Goal: Task Accomplishment & Management: Use online tool/utility

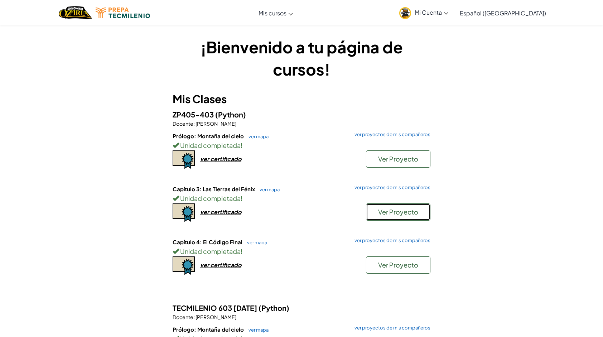
click at [388, 217] on button "Ver Proyecto" at bounding box center [398, 211] width 64 height 17
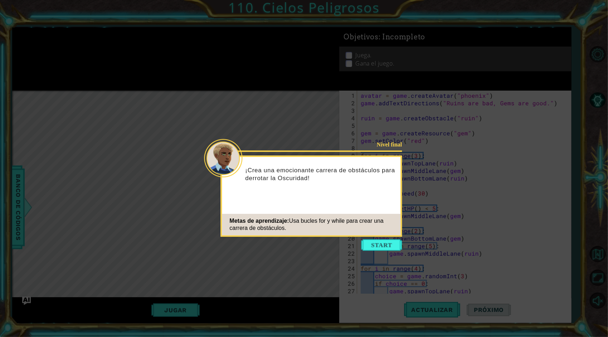
scroll to position [90, 0]
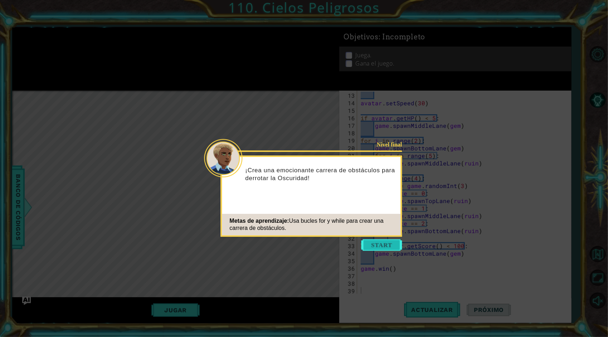
click at [362, 245] on button "Start" at bounding box center [381, 244] width 41 height 11
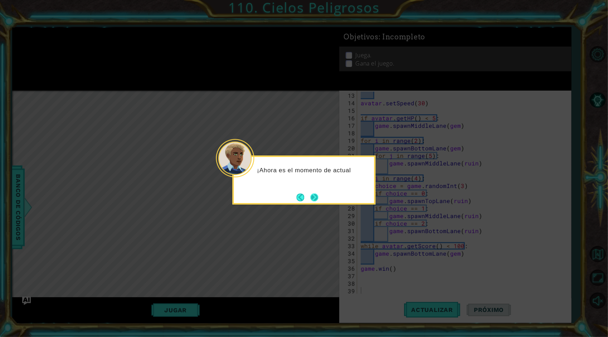
click at [315, 200] on button "Next" at bounding box center [315, 197] width 8 height 8
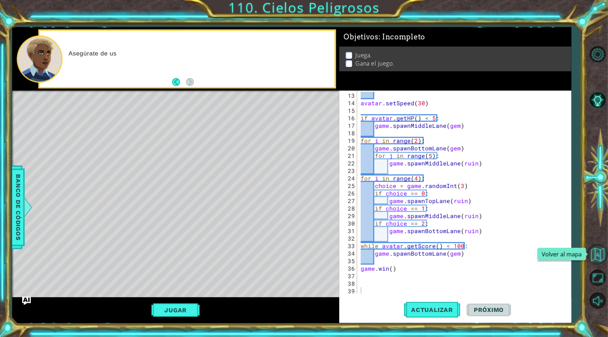
click at [602, 257] on button "Volver al mapa" at bounding box center [597, 254] width 21 height 21
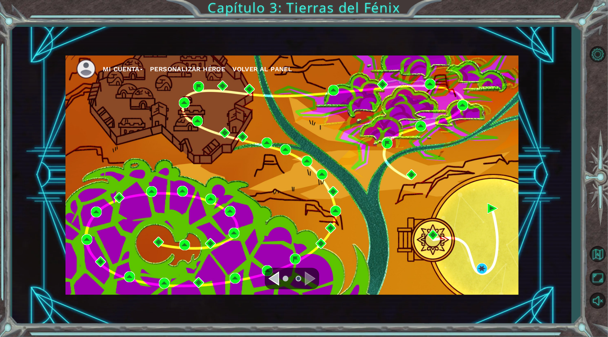
click at [280, 277] on ul at bounding box center [292, 278] width 26 height 14
click at [274, 279] on div "Navigate to the previous page" at bounding box center [273, 278] width 11 height 14
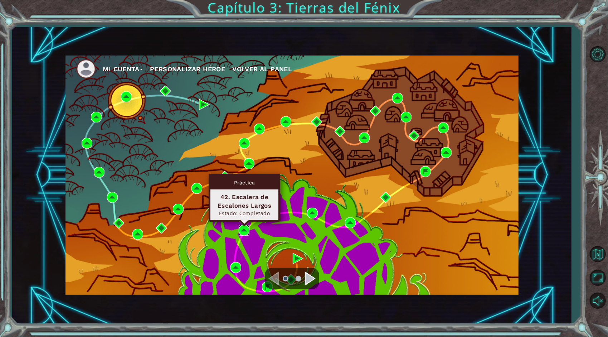
click at [245, 230] on img at bounding box center [244, 230] width 11 height 11
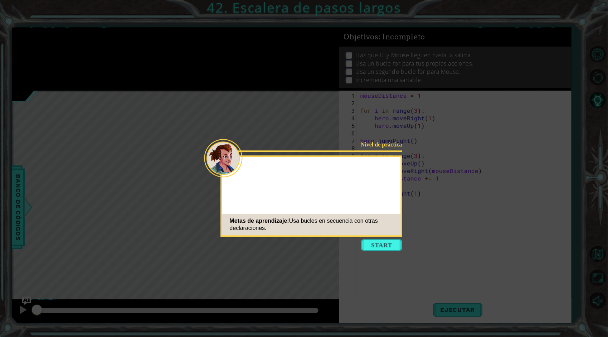
click at [360, 240] on icon at bounding box center [304, 168] width 608 height 337
click at [368, 247] on button "Start" at bounding box center [381, 244] width 41 height 11
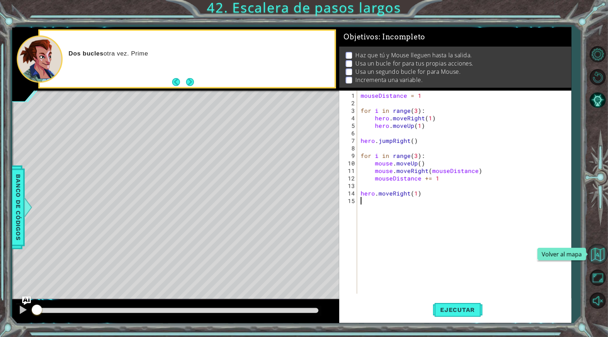
click at [594, 258] on button "Volver al mapa" at bounding box center [597, 254] width 21 height 21
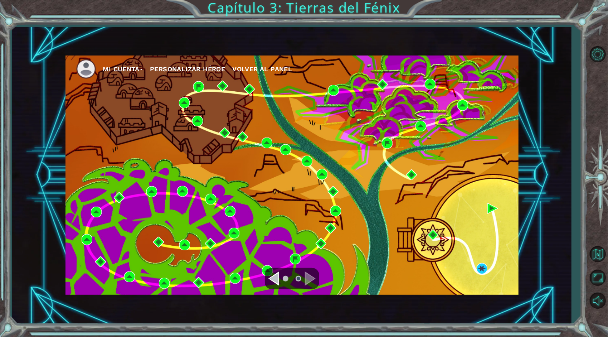
click at [274, 281] on div "Navigate to the previous page" at bounding box center [273, 278] width 11 height 14
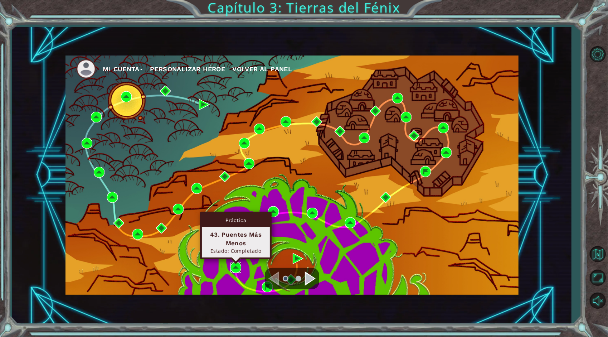
click at [236, 268] on img at bounding box center [235, 267] width 11 height 11
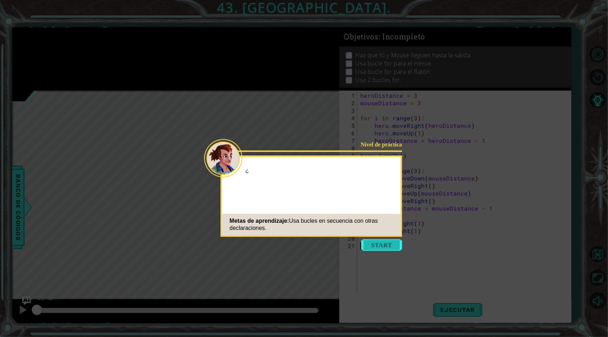
click at [392, 250] on button "Start" at bounding box center [381, 244] width 41 height 11
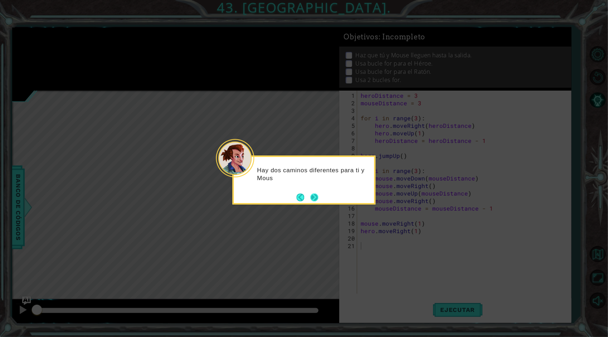
click at [320, 200] on div "Hay dos caminos diferentes para ti y Mous" at bounding box center [304, 179] width 143 height 49
click at [317, 198] on button "Next" at bounding box center [314, 197] width 8 height 8
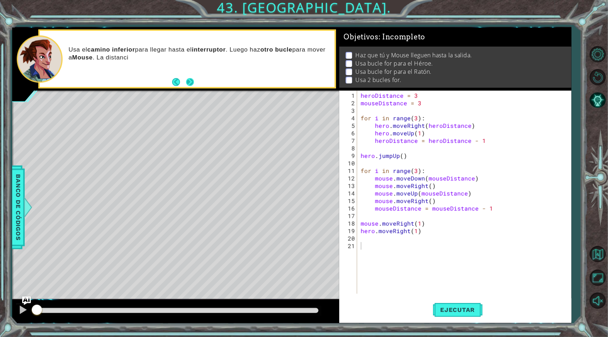
click at [186, 84] on button "Next" at bounding box center [190, 82] width 8 height 8
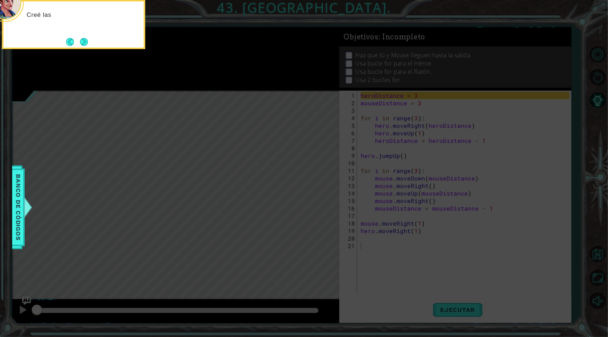
drag, startPoint x: 222, startPoint y: 89, endPoint x: 204, endPoint y: 94, distance: 19.1
click at [220, 94] on icon at bounding box center [304, 51] width 608 height 571
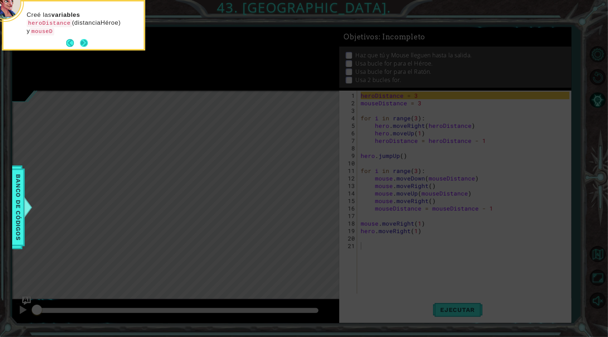
click at [82, 41] on button "Next" at bounding box center [84, 43] width 8 height 8
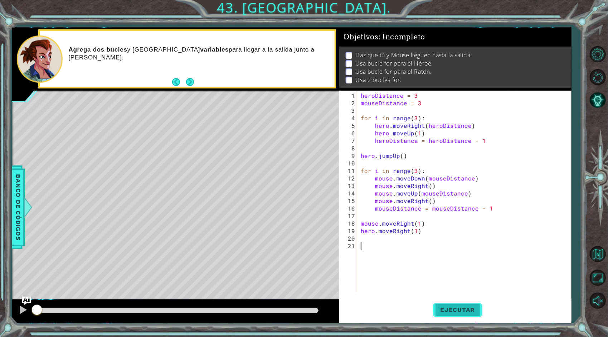
click at [469, 314] on button "Ejecutar" at bounding box center [457, 309] width 49 height 23
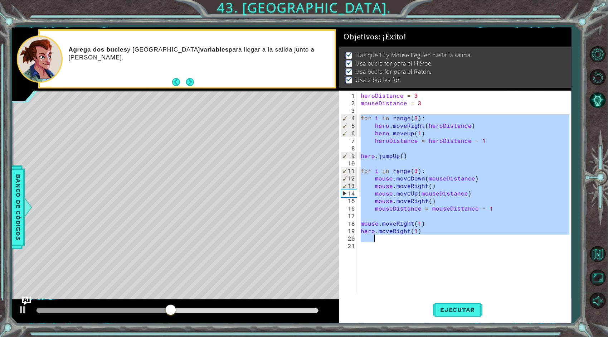
drag, startPoint x: 361, startPoint y: 117, endPoint x: 454, endPoint y: 239, distance: 153.2
click at [454, 239] on div "heroDistance = 3 mouseDistance = 3 for i in range ( 3 ) : hero . moveRight ( he…" at bounding box center [466, 201] width 214 height 218
type textarea "hero.moveRight(1)"
